Goal: Transaction & Acquisition: Purchase product/service

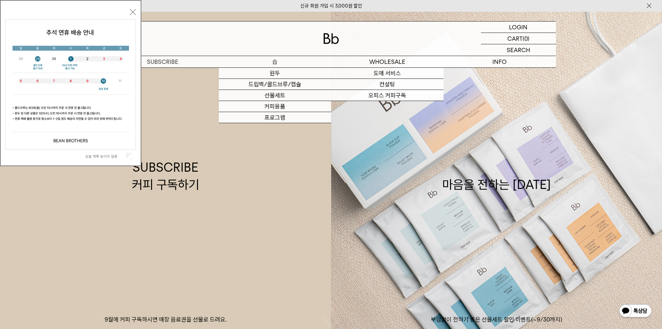
click at [278, 60] on p "숍" at bounding box center [275, 61] width 112 height 11
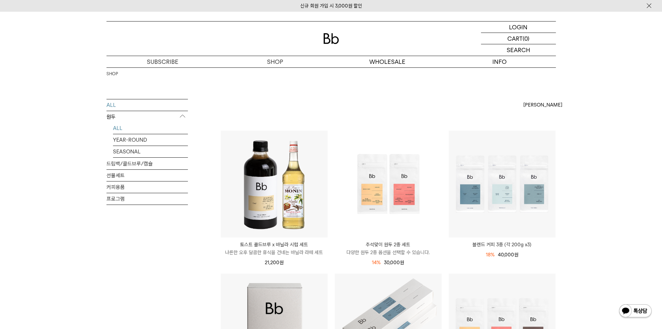
click at [119, 129] on link "ALL" at bounding box center [150, 128] width 75 height 11
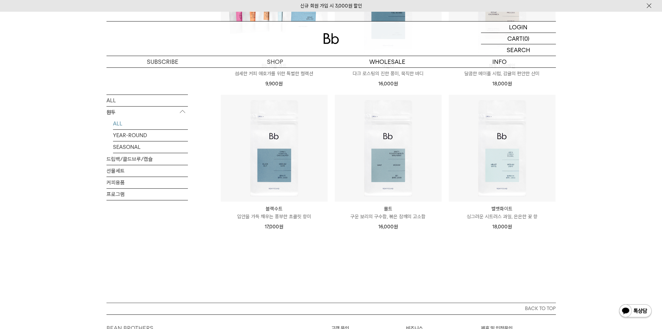
scroll to position [476, 0]
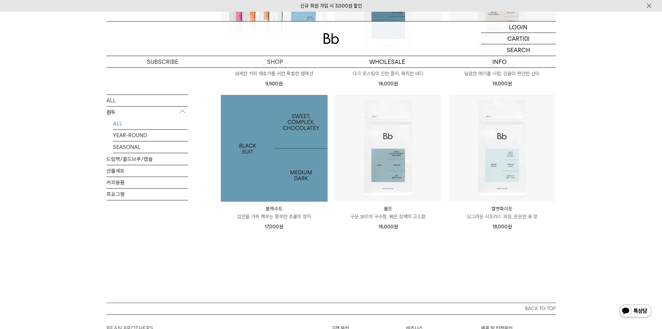
click at [308, 174] on img at bounding box center [274, 148] width 107 height 107
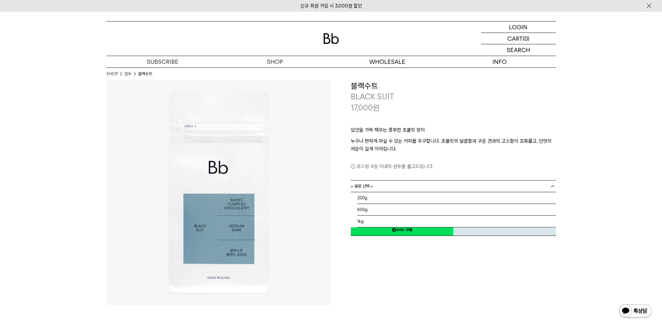
click at [422, 184] on link "= 용량 선택 =" at bounding box center [453, 186] width 205 height 11
click at [379, 217] on li "1kg" at bounding box center [456, 222] width 199 height 12
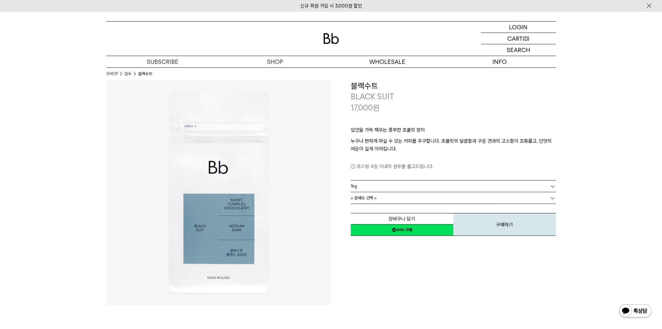
click at [396, 199] on link "= 분쇄도 선택 =" at bounding box center [453, 197] width 205 height 11
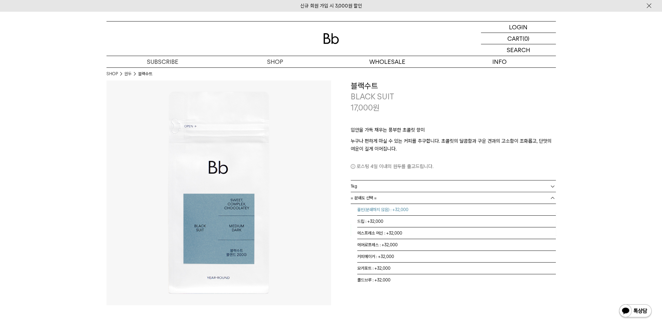
click at [396, 209] on li "홀빈(분쇄하지 않음) : +32,000" at bounding box center [456, 210] width 199 height 12
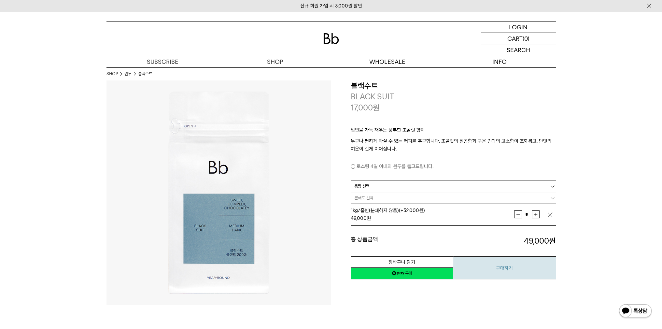
click at [504, 267] on button "구매하기" at bounding box center [505, 267] width 103 height 23
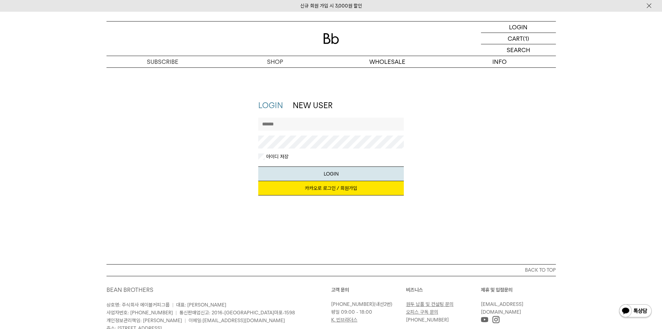
click at [328, 188] on link "카카오로 로그인 / 회원가입" at bounding box center [331, 188] width 146 height 14
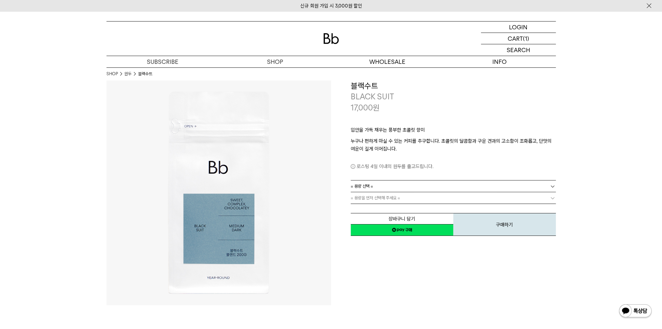
click at [461, 188] on link "= 용량 선택 =" at bounding box center [453, 186] width 205 height 11
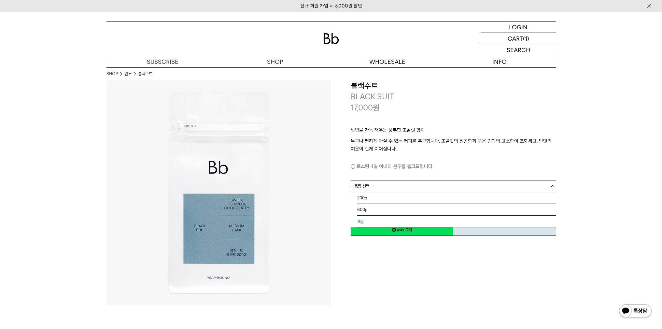
click at [408, 219] on li "1kg" at bounding box center [456, 222] width 199 height 12
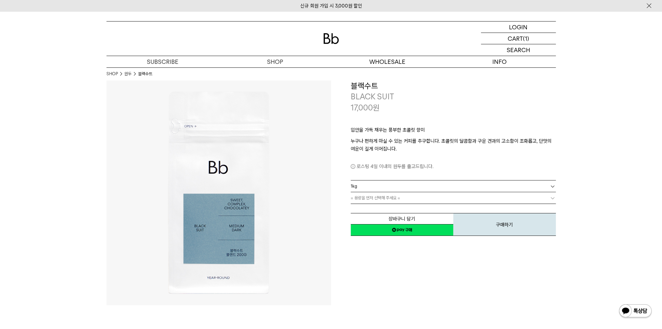
click at [410, 203] on link "= 용량을 먼저 선택해 주세요 =" at bounding box center [453, 197] width 205 height 11
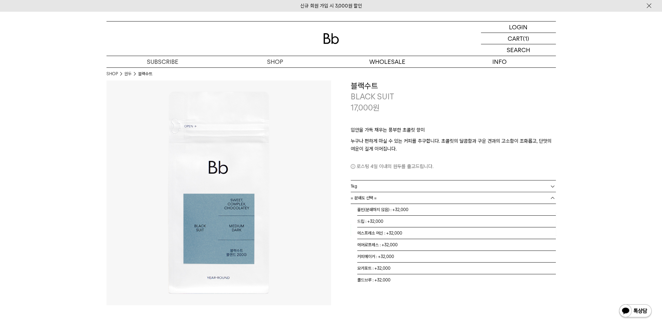
click at [410, 202] on link "= 분쇄도 선택 =" at bounding box center [453, 197] width 205 height 11
click at [408, 209] on li "홀빈(분쇄하지 않음) : +32,000" at bounding box center [456, 210] width 199 height 12
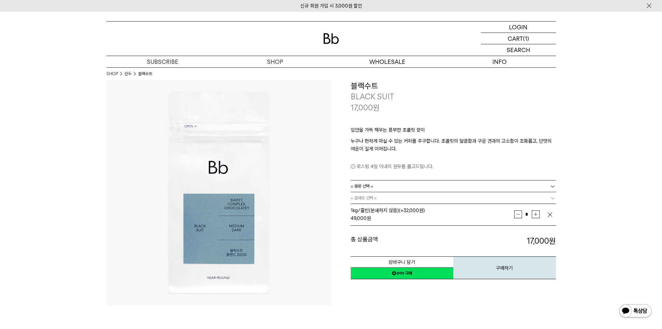
click at [486, 228] on div "총 상품금액 49,000 원 총 할인금액 총 상품금액 17,000 원" at bounding box center [453, 236] width 205 height 21
click at [485, 267] on button "구매하기" at bounding box center [505, 267] width 103 height 23
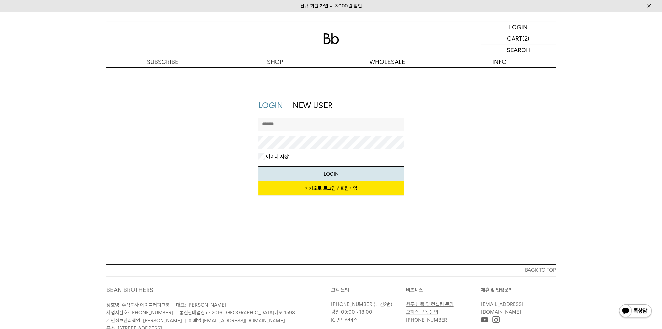
click at [334, 184] on link "카카오로 로그인 / 회원가입" at bounding box center [331, 188] width 146 height 14
